Goal: Information Seeking & Learning: Learn about a topic

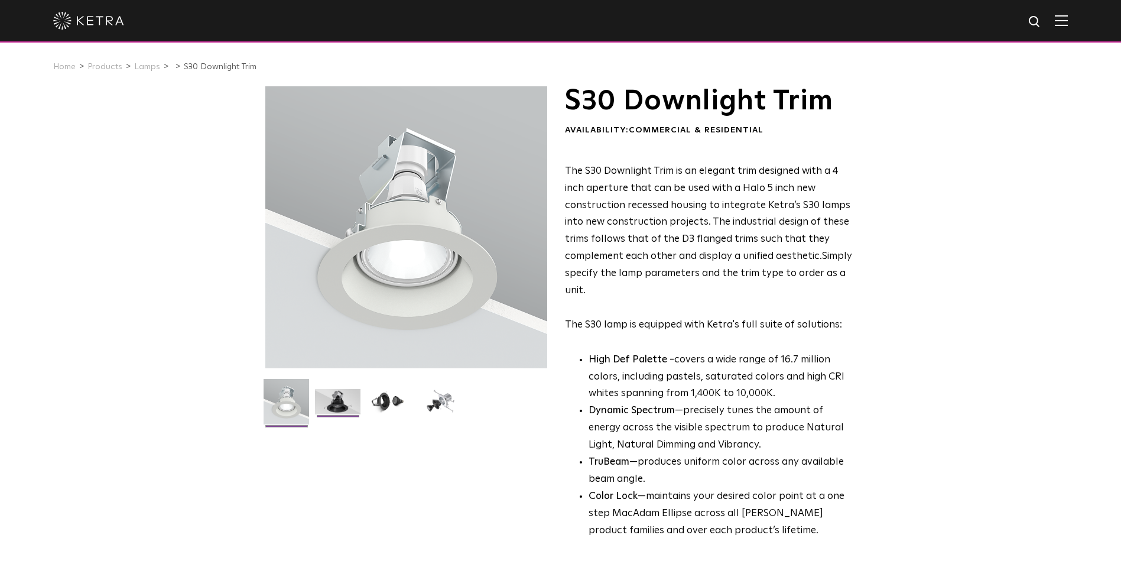
click at [346, 405] on img at bounding box center [338, 406] width 46 height 34
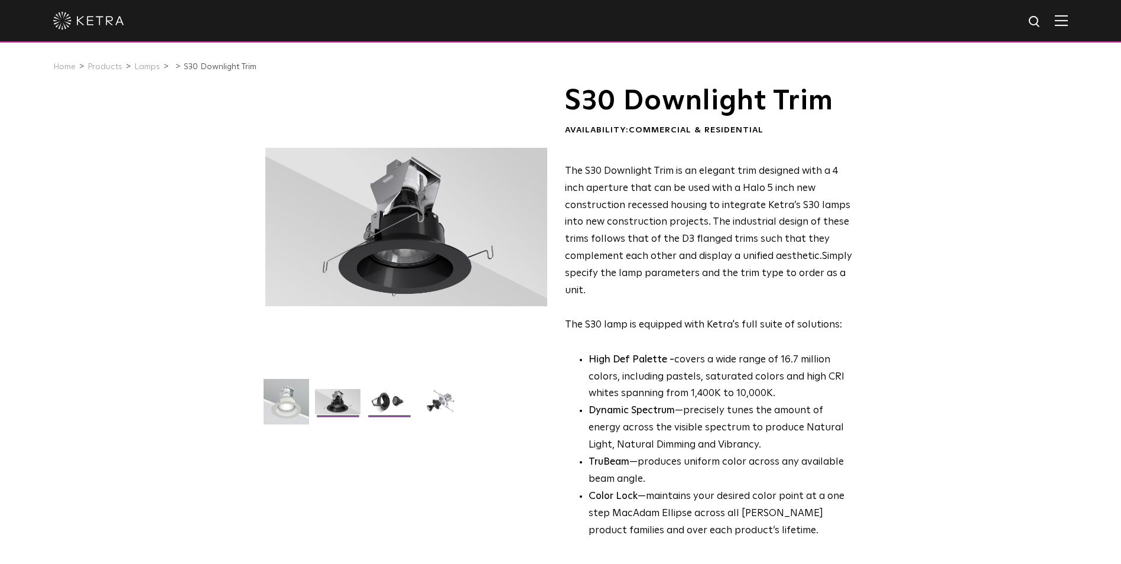
click at [375, 398] on img at bounding box center [389, 406] width 46 height 34
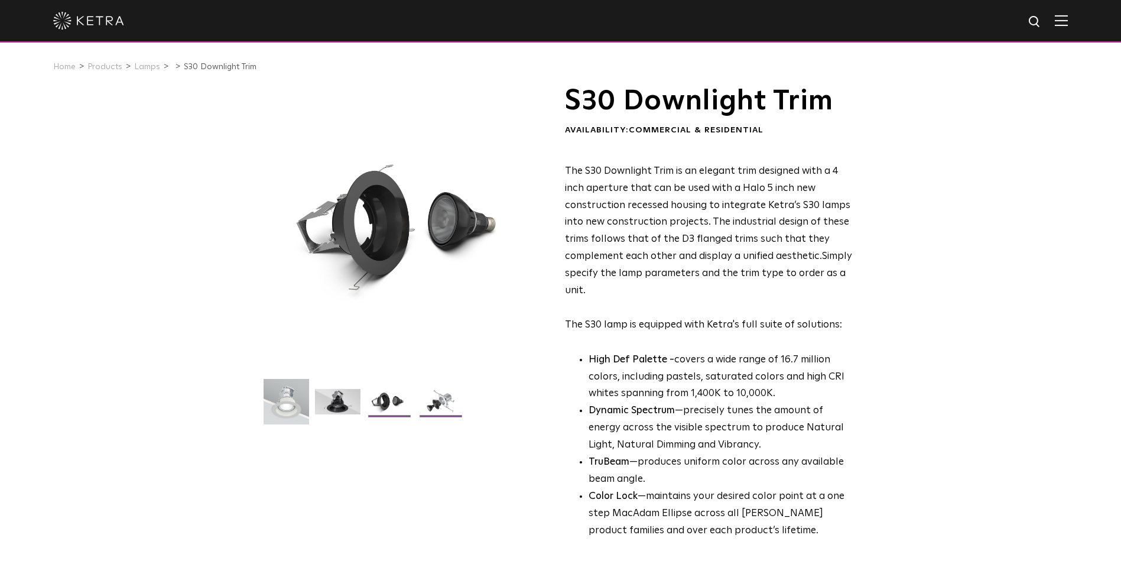
click at [421, 404] on img at bounding box center [441, 406] width 46 height 34
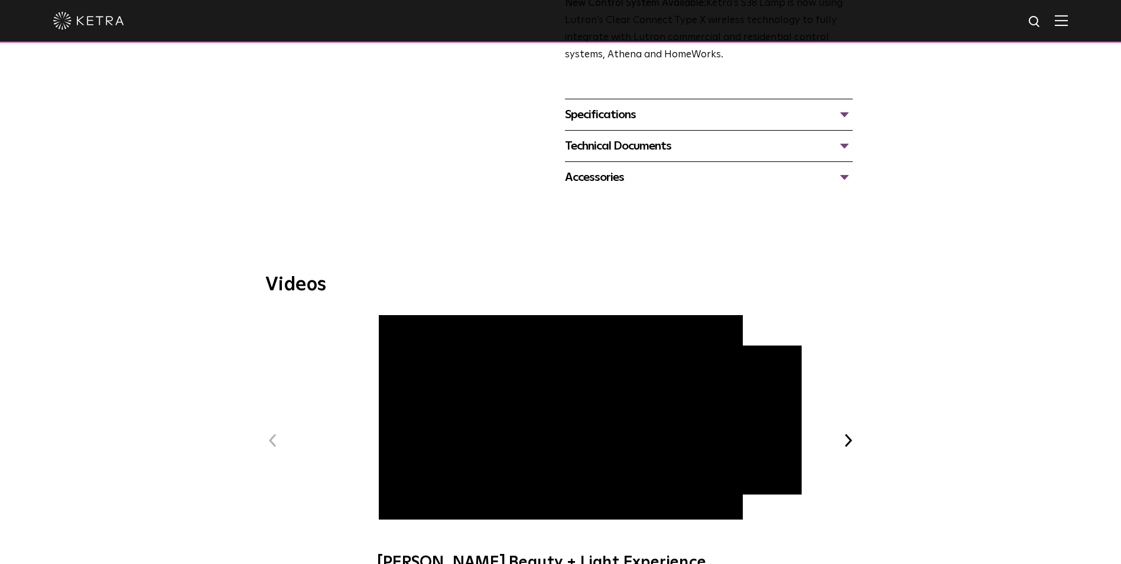
scroll to position [296, 0]
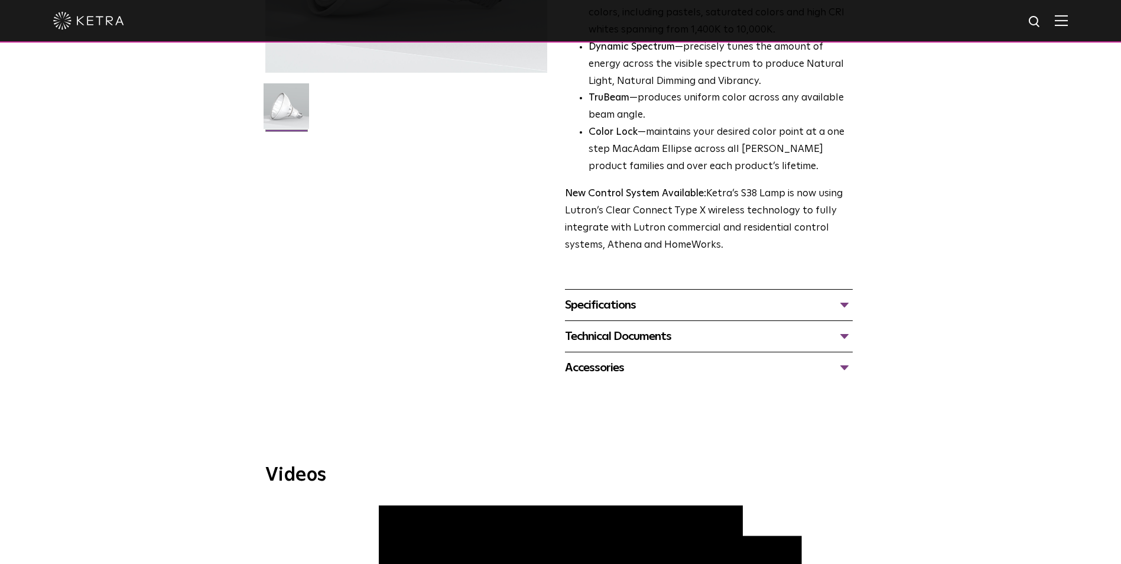
click at [607, 306] on div "Specifications" at bounding box center [709, 305] width 288 height 19
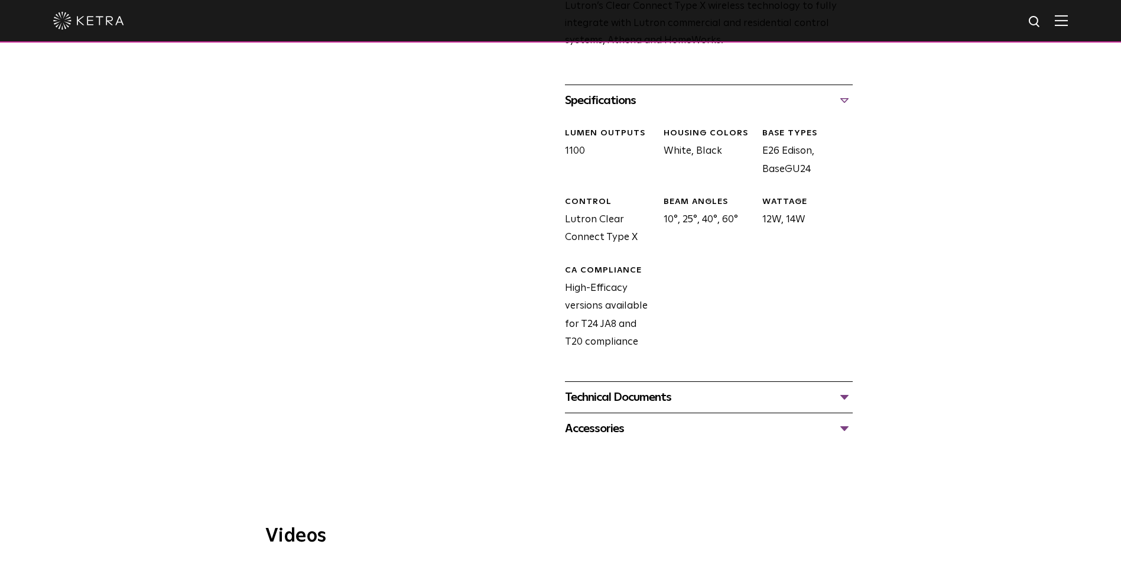
scroll to position [532, 0]
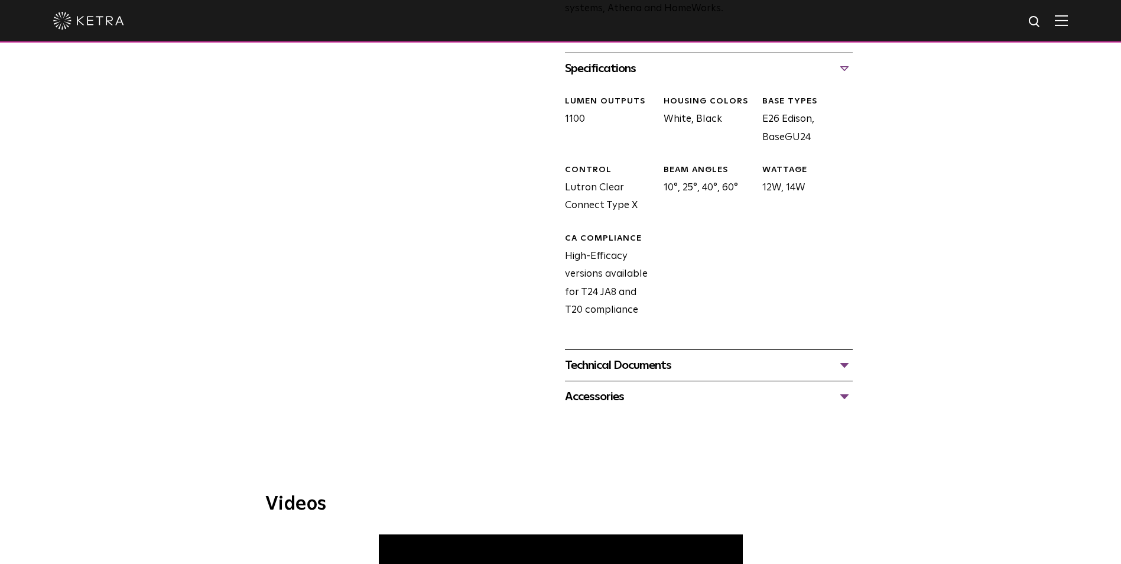
click at [616, 362] on div "Technical Documents" at bounding box center [709, 365] width 288 height 19
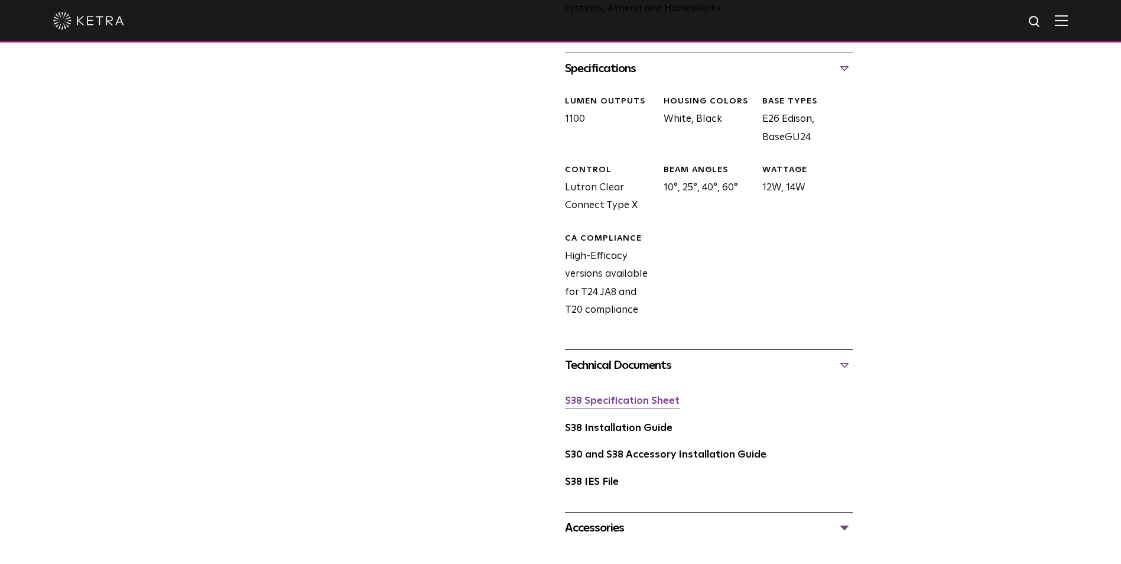
click at [618, 402] on link "S38 Specification Sheet" at bounding box center [622, 401] width 115 height 10
click at [661, 459] on link "S30 and S38 Accessory Installation Guide" at bounding box center [666, 455] width 202 height 10
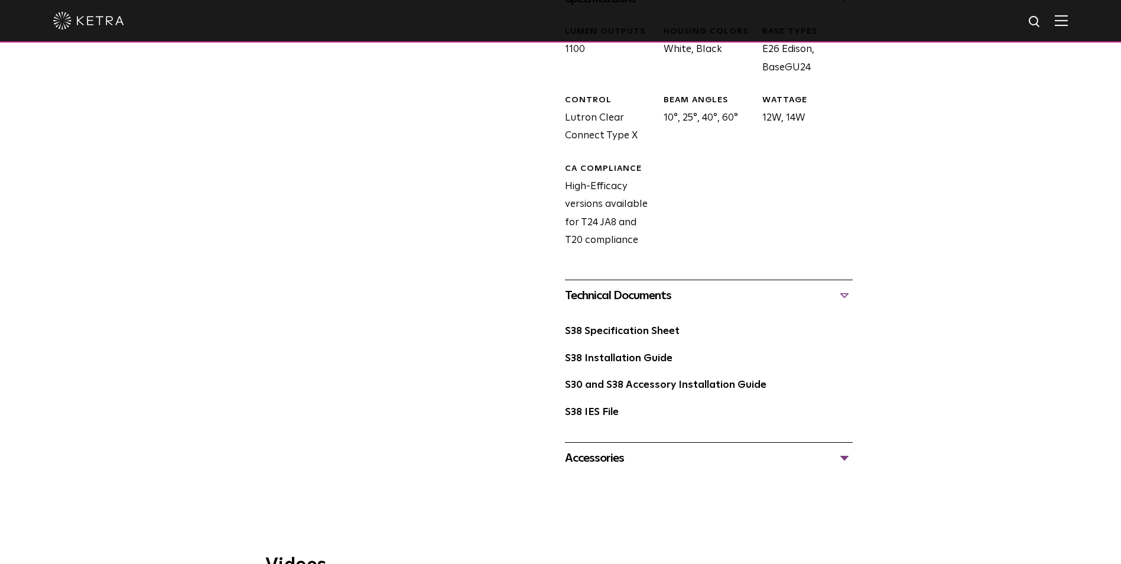
scroll to position [650, 0]
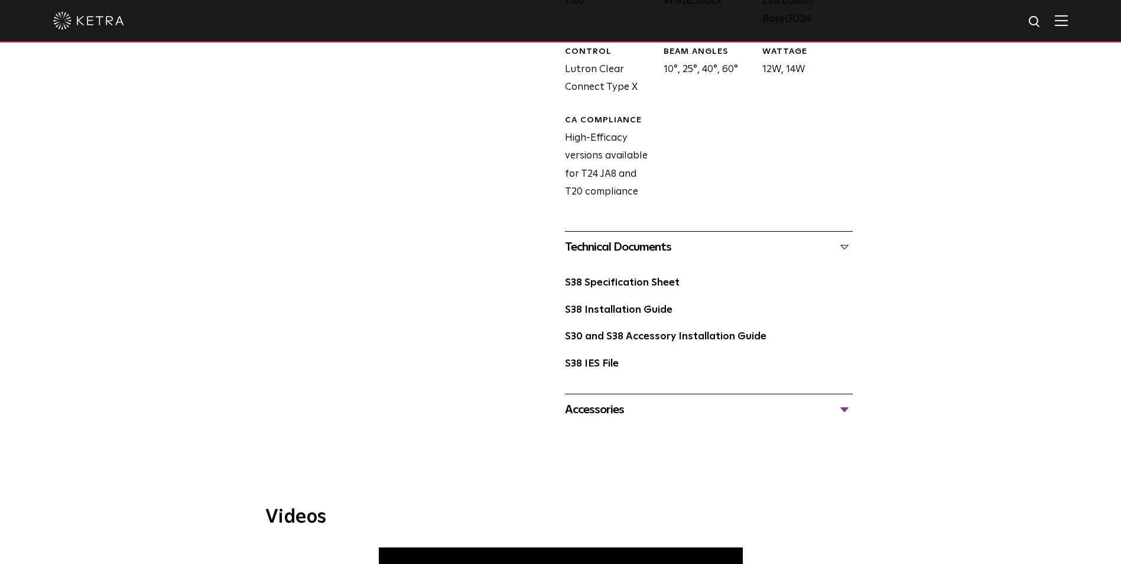
click at [627, 419] on div "Accessories" at bounding box center [709, 409] width 288 height 19
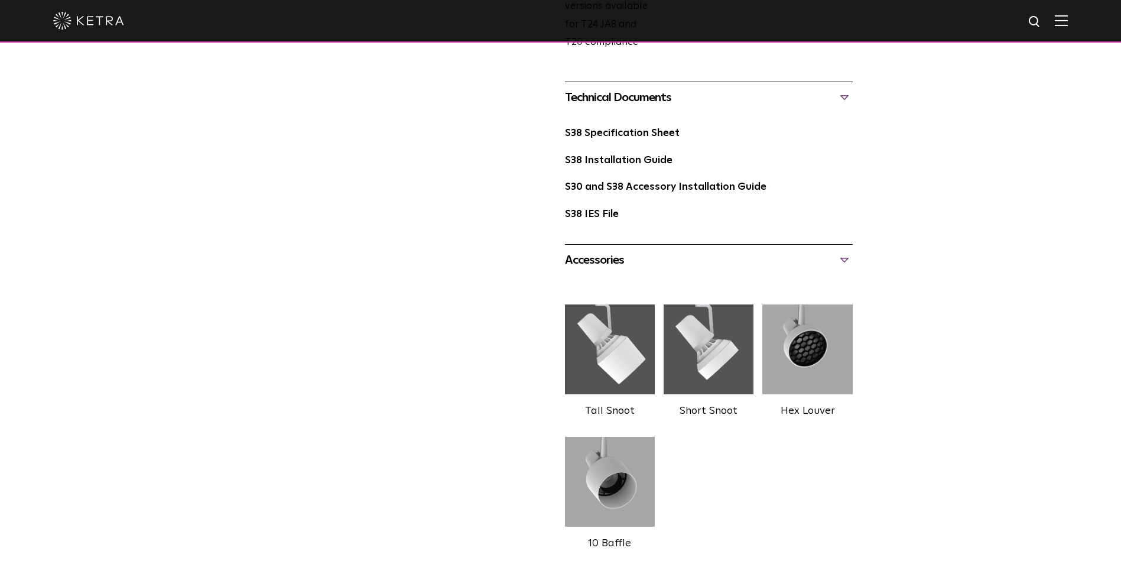
scroll to position [887, 0]
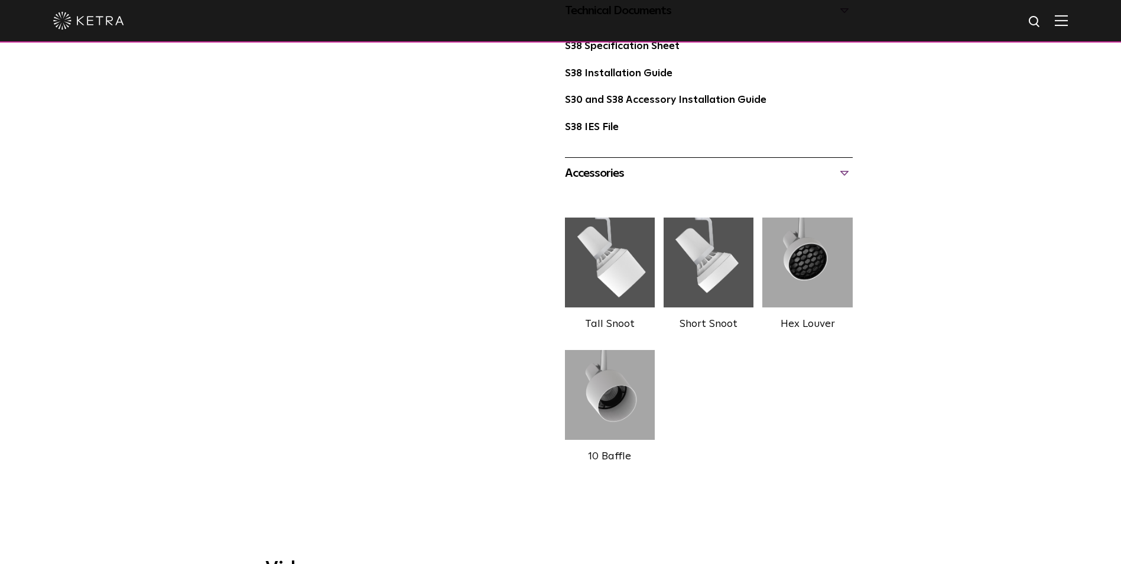
click at [614, 183] on div "Accessories" at bounding box center [709, 173] width 288 height 19
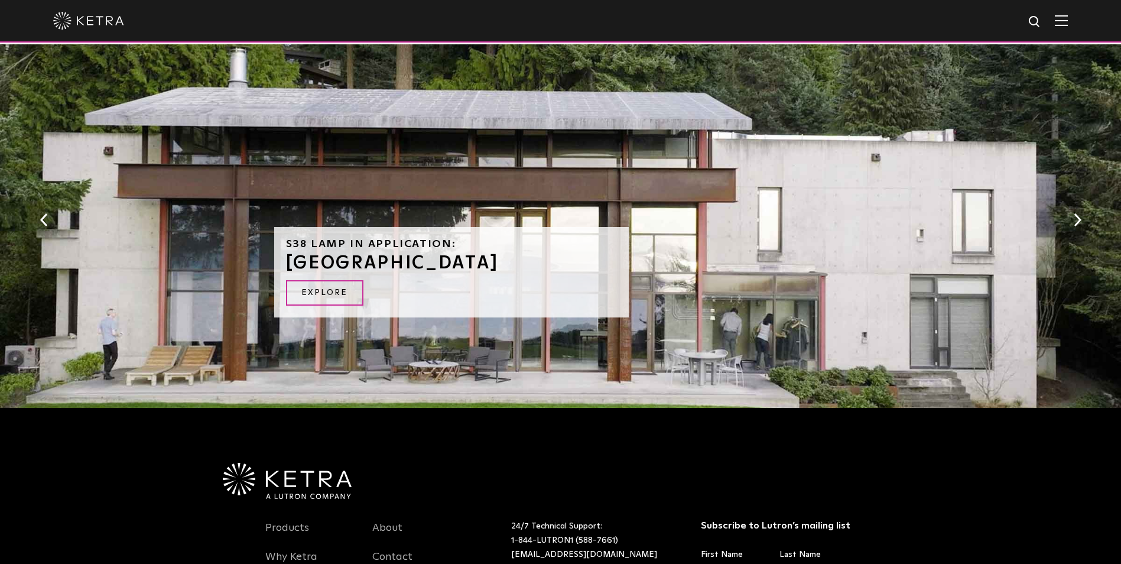
scroll to position [1360, 0]
